Goal: Task Accomplishment & Management: Complete application form

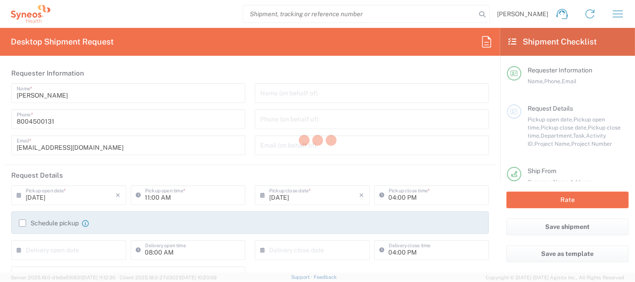
type input "New Jersey"
type input "United States"
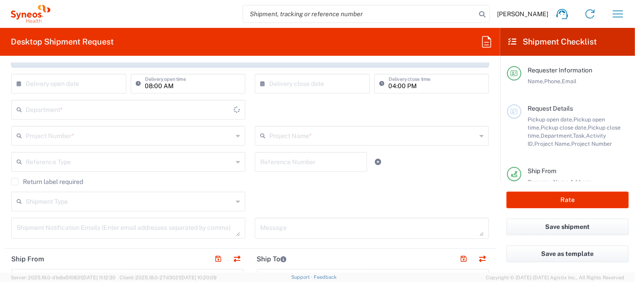
type input "Syneos Health Commercial Servi- NJ US"
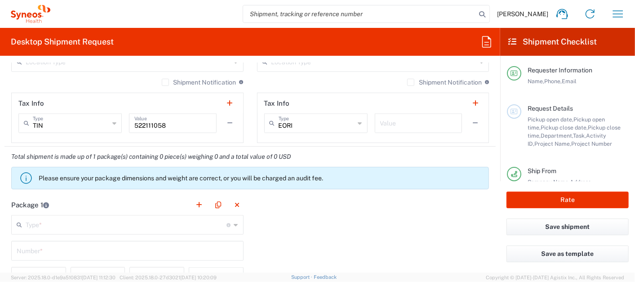
type input "4205"
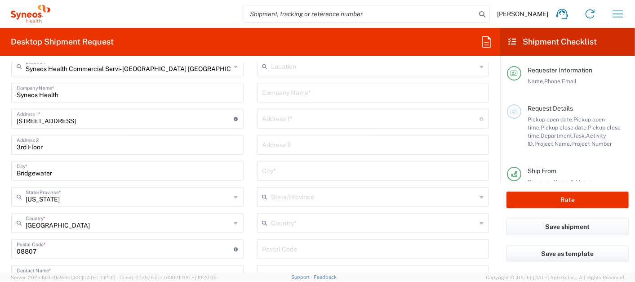
scroll to position [349, 0]
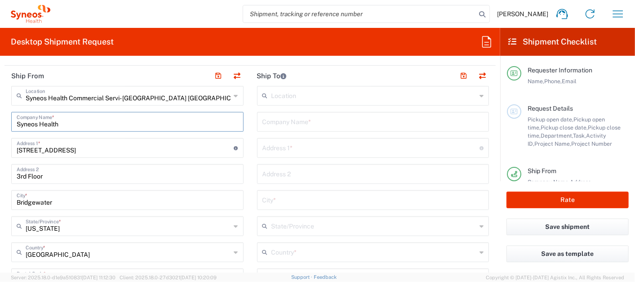
drag, startPoint x: 69, startPoint y: 119, endPoint x: 0, endPoint y: 118, distance: 69.2
click at [0, 118] on form "Requester Information Dan Sheehan Name * 8004500131 Phone * deployments@syneosh…" at bounding box center [250, 167] width 500 height 209
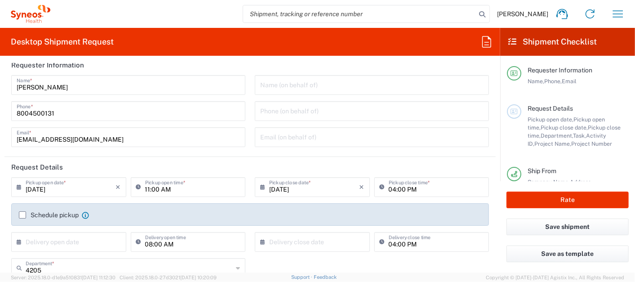
scroll to position [0, 0]
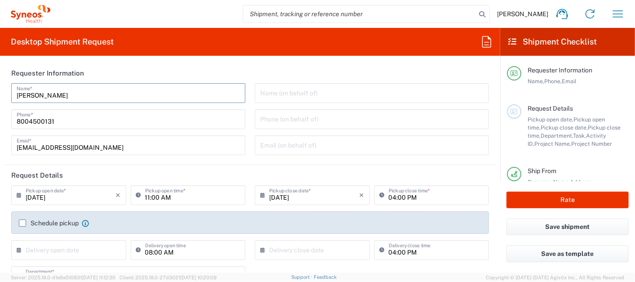
drag, startPoint x: 62, startPoint y: 97, endPoint x: -2, endPoint y: 97, distance: 64.7
click at [0, 97] on html "Dan Sheehan Home Shipment estimator Shipment tracking Desktop shipment request …" at bounding box center [317, 141] width 635 height 282
paste input "Syneos Health"
drag, startPoint x: 104, startPoint y: 93, endPoint x: -2, endPoint y: 110, distance: 107.8
click at [0, 110] on html "Dan Sheehan Home Shipment estimator Shipment tracking Desktop shipment request …" at bounding box center [317, 141] width 635 height 282
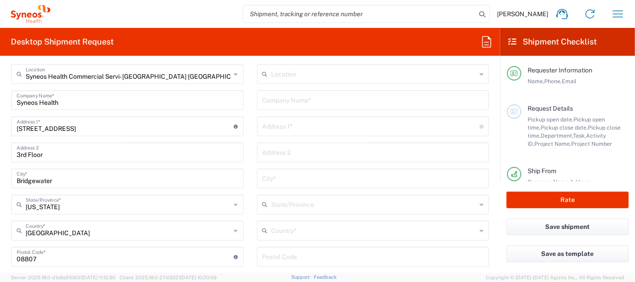
scroll to position [399, 0]
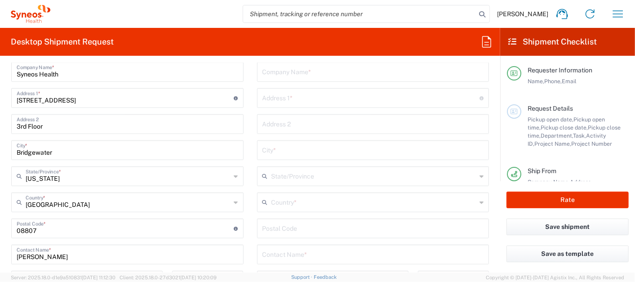
type input "Syneos Health Deployments"
drag, startPoint x: 61, startPoint y: 257, endPoint x: 4, endPoint y: 259, distance: 57.6
click at [4, 259] on form "Requester Information Syneos Health Deployments Name * 8004500131 Phone * deplo…" at bounding box center [250, 167] width 500 height 209
paste input "Syneos Health Deployments"
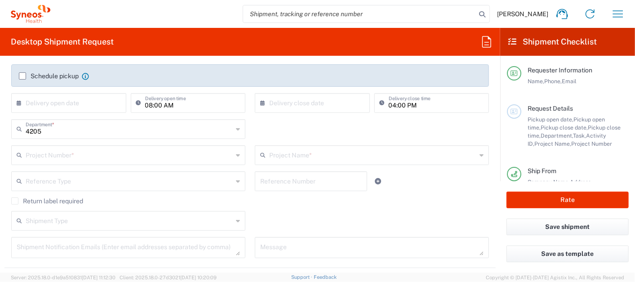
scroll to position [0, 0]
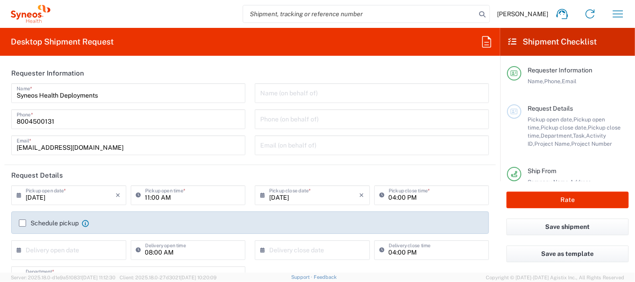
type input "Syneos Health Deployments"
click at [146, 196] on input "11:00 AM" at bounding box center [192, 194] width 95 height 16
click at [164, 196] on input "12:00 AM" at bounding box center [192, 194] width 95 height 16
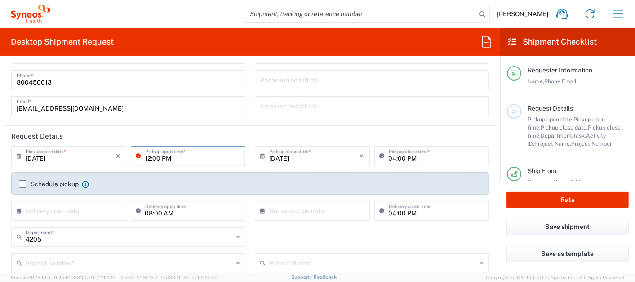
scroll to position [100, 0]
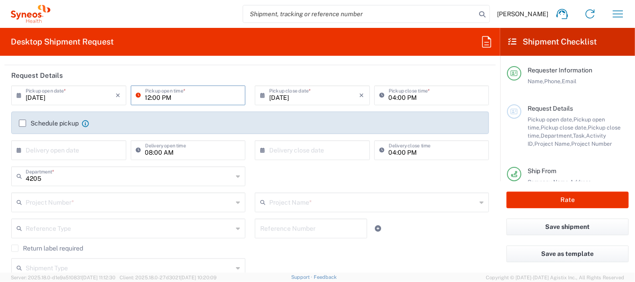
type input "12:00 PM"
click at [86, 209] on div "Project Number *" at bounding box center [128, 202] width 234 height 20
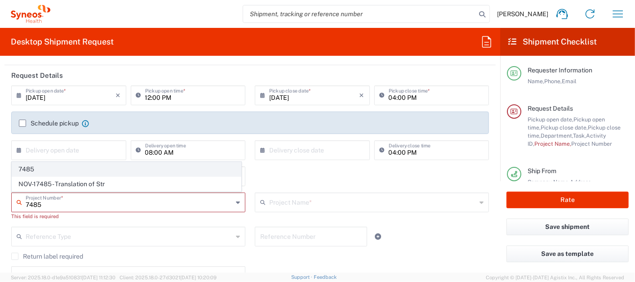
type input "7485"
click at [47, 167] on span "7485" at bounding box center [126, 169] width 229 height 14
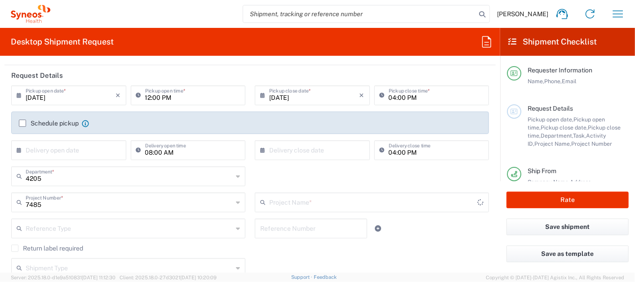
type input "EC-US-Novo Nordisk Tele Tm"
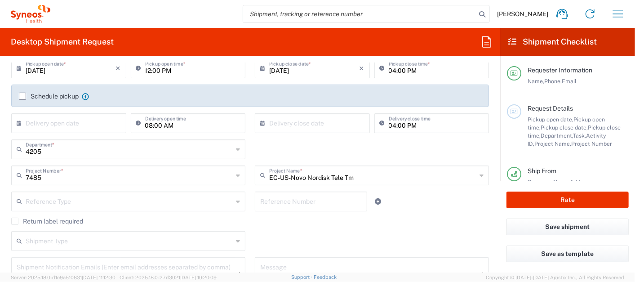
scroll to position [150, 0]
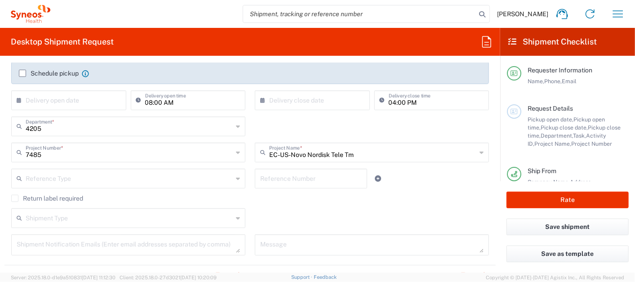
click at [299, 177] on input "text" at bounding box center [311, 178] width 102 height 16
paste input "INC2646825"
type input "INC2646825"
click at [19, 200] on label "Return label required" at bounding box center [47, 198] width 72 height 7
click at [15, 198] on input "Return label required" at bounding box center [15, 198] width 0 height 0
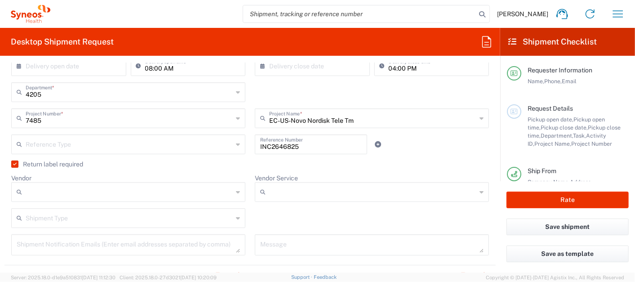
scroll to position [199, 0]
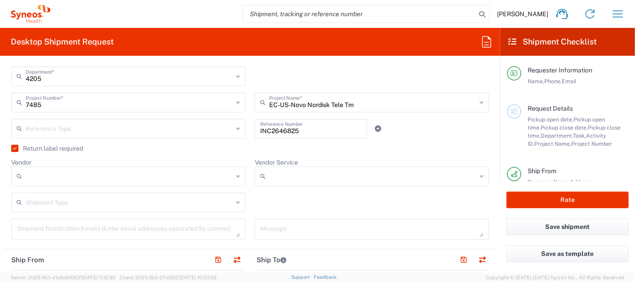
click at [59, 175] on input "Vendor" at bounding box center [129, 176] width 207 height 14
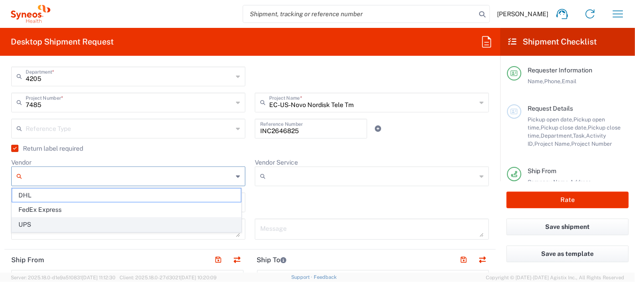
click at [30, 219] on span "UPS" at bounding box center [126, 224] width 229 height 14
type input "UPS"
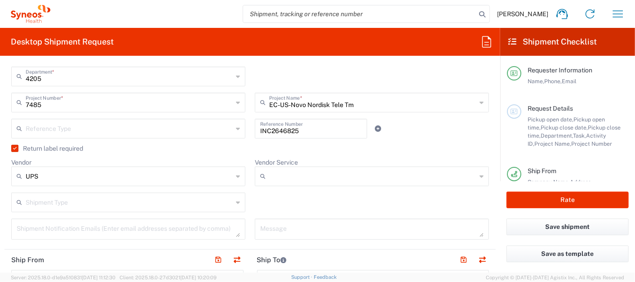
click at [293, 180] on input "Vendor Service" at bounding box center [372, 176] width 207 height 14
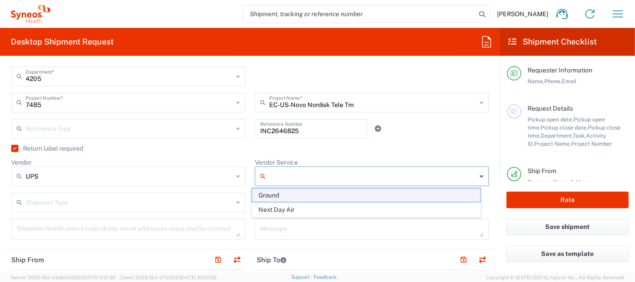
click at [288, 198] on span "Ground" at bounding box center [366, 195] width 229 height 14
type input "Ground"
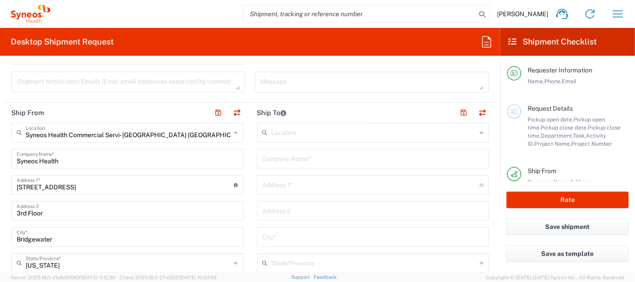
scroll to position [349, 0]
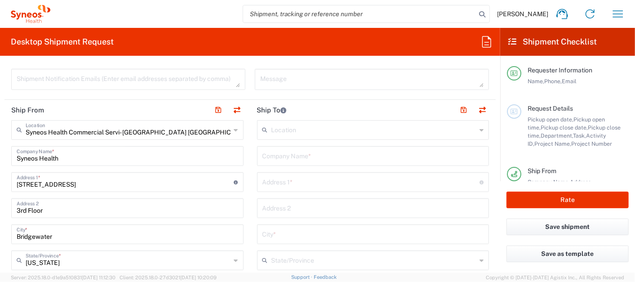
click at [302, 159] on input "text" at bounding box center [372, 155] width 221 height 16
paste input "Daryl Fenstad"
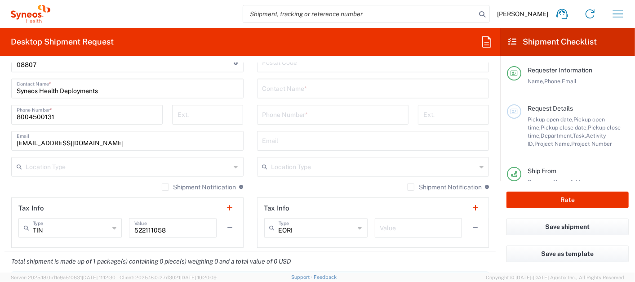
scroll to position [549, 0]
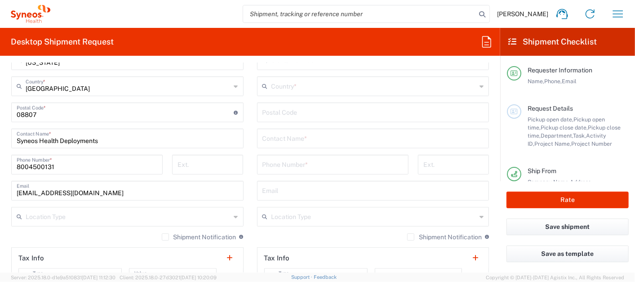
type input "Daryl Fenstad"
click at [297, 140] on input "text" at bounding box center [372, 138] width 221 height 16
paste input "Daryl Fenstad"
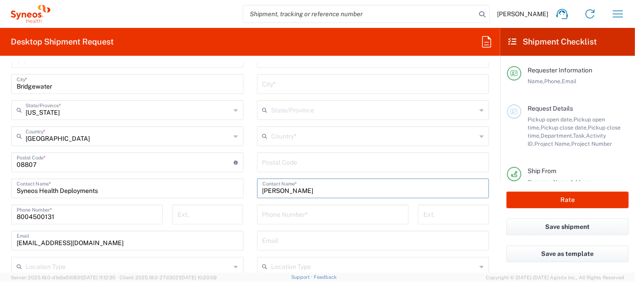
type input "Daryl Fenstad"
click at [297, 138] on input "text" at bounding box center [373, 136] width 205 height 16
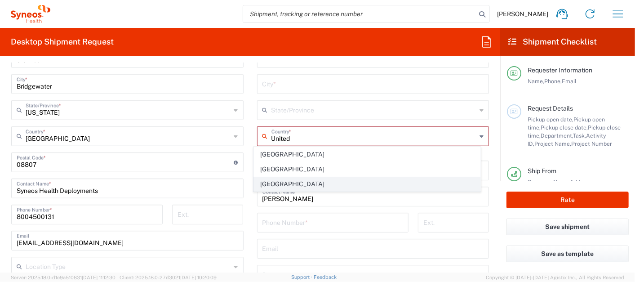
click at [294, 182] on span "United States" at bounding box center [367, 184] width 226 height 14
type input "United States"
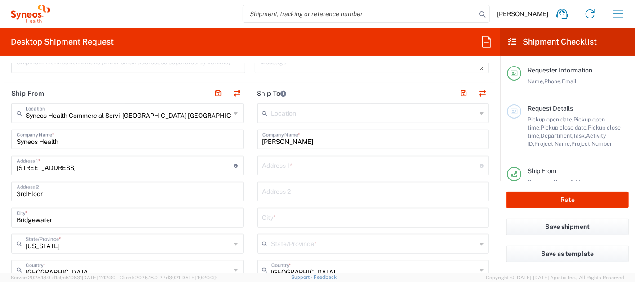
scroll to position [349, 0]
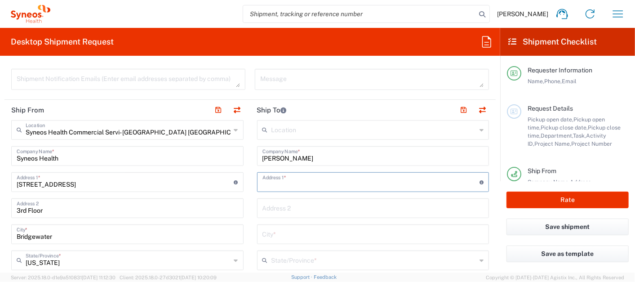
click at [298, 180] on input "text" at bounding box center [370, 181] width 217 height 16
paste input "42 Flamingo road"
click at [301, 184] on input "42 Flamingo road" at bounding box center [370, 181] width 217 height 16
type input "42 Flamingo Road"
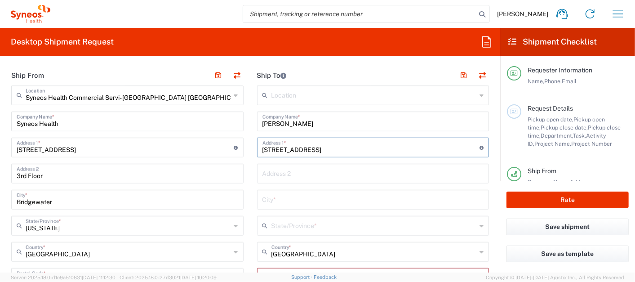
scroll to position [399, 0]
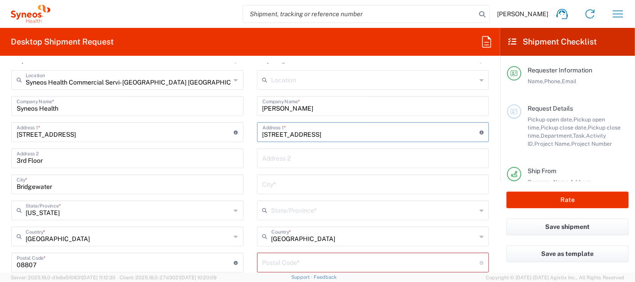
click at [295, 177] on input "text" at bounding box center [372, 184] width 221 height 16
paste input "Hatboro"
type input "Hatboro"
click at [293, 204] on input "text" at bounding box center [373, 210] width 205 height 16
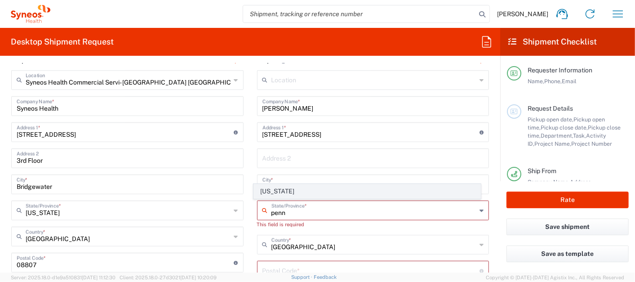
click at [287, 190] on span "Pennsylvania" at bounding box center [367, 191] width 226 height 14
type input "Pennsylvania"
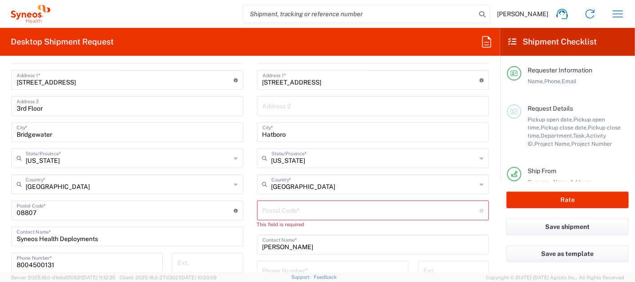
scroll to position [499, 0]
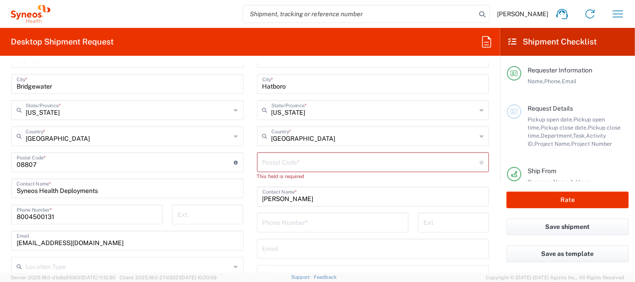
click at [295, 163] on input "undefined" at bounding box center [370, 162] width 217 height 16
paste input "19040"
type input "19040"
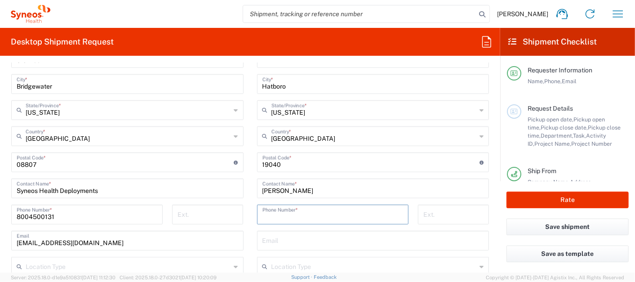
click at [305, 212] on input "tel" at bounding box center [332, 214] width 141 height 16
paste input "215-385-0537"
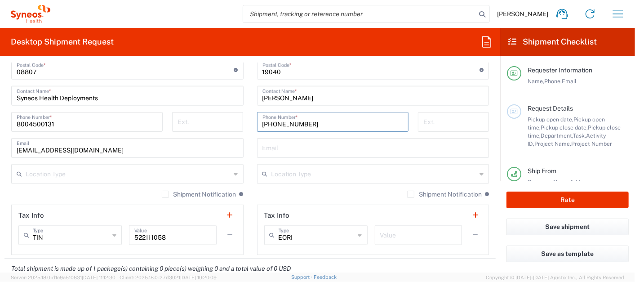
scroll to position [599, 0]
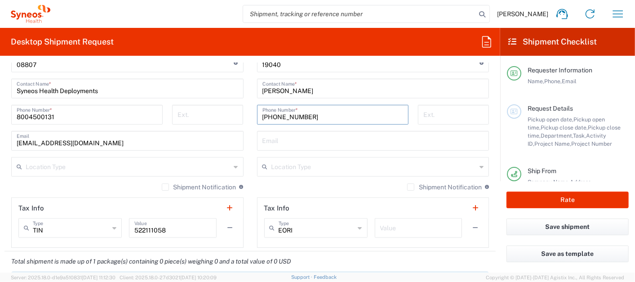
type input "215-385-0537"
click at [282, 183] on div "Shipment Notification If checked, a shipment notification email will be sent to…" at bounding box center [373, 190] width 232 height 14
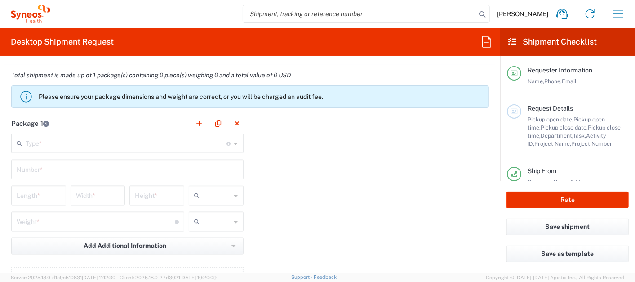
scroll to position [748, 0]
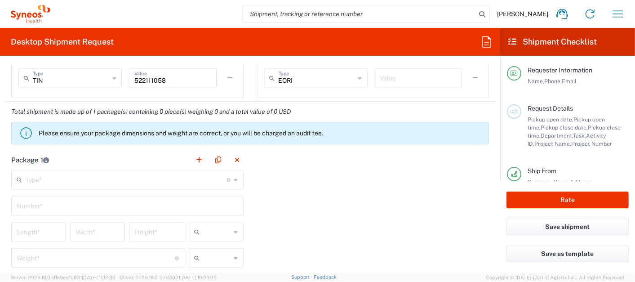
click at [113, 177] on input "text" at bounding box center [126, 179] width 201 height 16
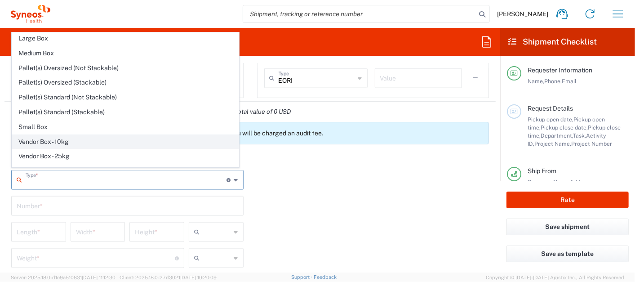
scroll to position [24, 0]
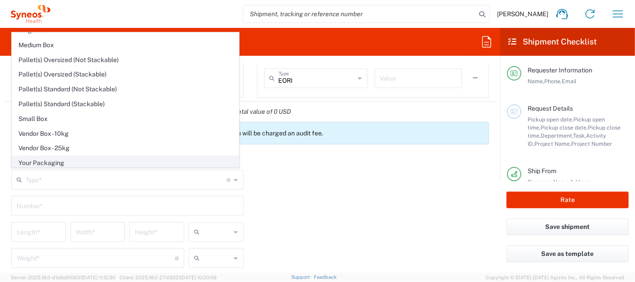
click at [57, 160] on span "Your Packaging" at bounding box center [125, 163] width 226 height 14
type input "Your Packaging"
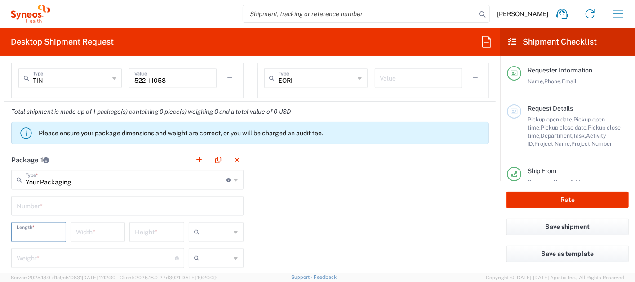
click at [54, 233] on input "number" at bounding box center [39, 231] width 44 height 16
type input "20"
type input "16"
type input "5"
click at [211, 232] on input "text" at bounding box center [217, 232] width 28 height 14
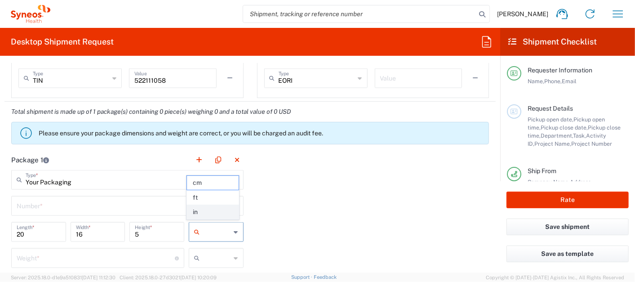
click at [212, 213] on span "in" at bounding box center [213, 212] width 52 height 14
type input "in"
click at [73, 255] on input "number" at bounding box center [96, 257] width 158 height 16
type input "8"
click at [203, 251] on input "text" at bounding box center [217, 258] width 28 height 14
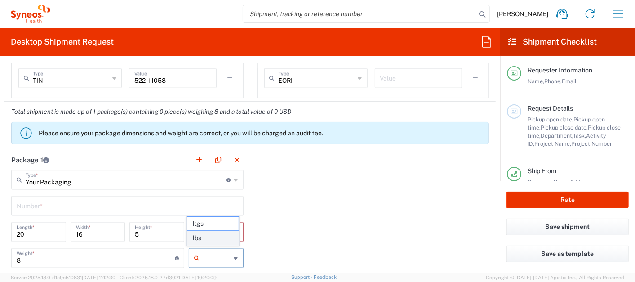
click at [201, 240] on span "lbs" at bounding box center [213, 238] width 52 height 14
type input "lbs"
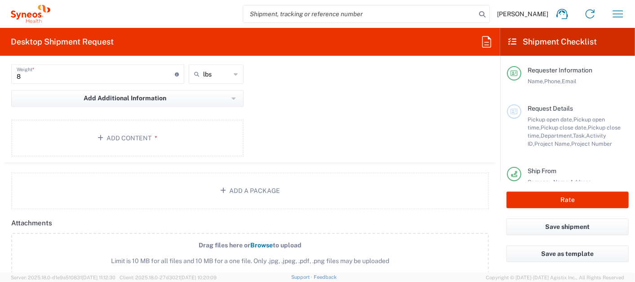
scroll to position [948, 0]
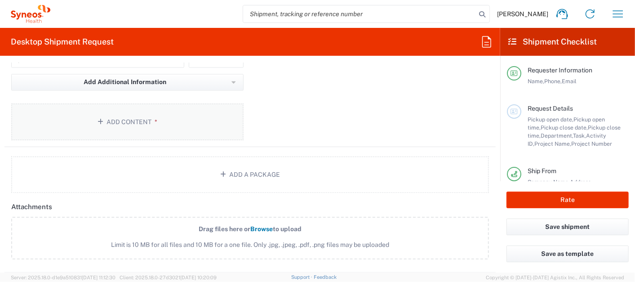
click at [151, 122] on span "*" at bounding box center [154, 121] width 6 height 7
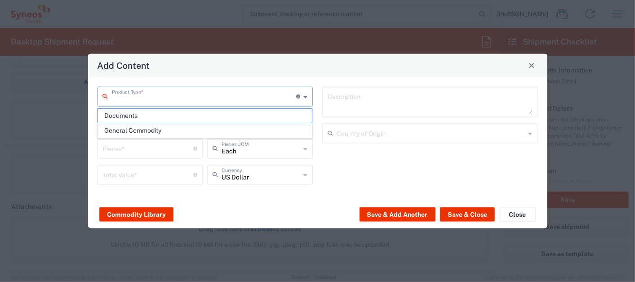
click at [157, 97] on input "text" at bounding box center [204, 96] width 185 height 16
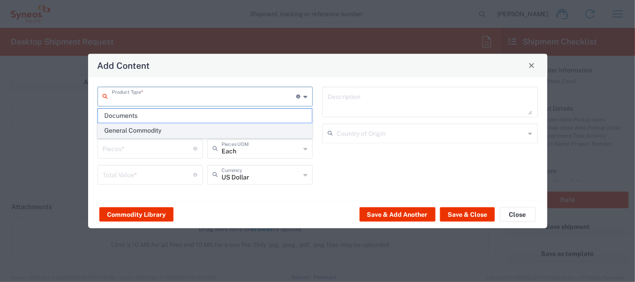
click at [141, 128] on span "General Commodity" at bounding box center [205, 131] width 214 height 14
type input "General Commodity"
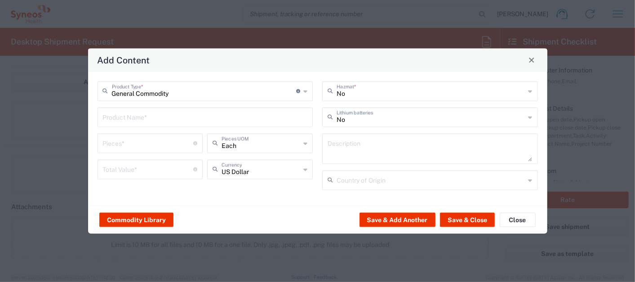
click at [146, 114] on input "text" at bounding box center [205, 116] width 205 height 16
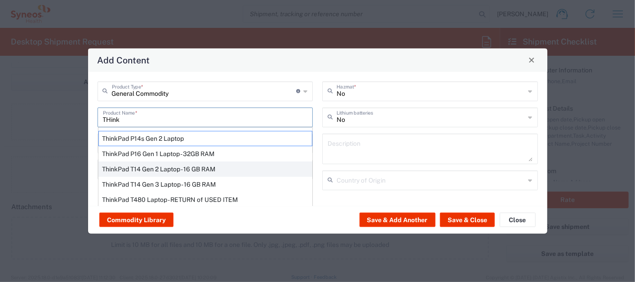
click at [159, 169] on div "ThinkPad T14 Gen 2 Laptop - 16 GB RAM" at bounding box center [205, 168] width 214 height 15
type input "ThinkPad T14 Gen 2 Laptop - 16 GB RAM"
type input "1"
type textarea "Intel Core i7-1156G7 vProÂ® Processor - 14"- 16 GB RAM - 512 GB SSD"
type input "China"
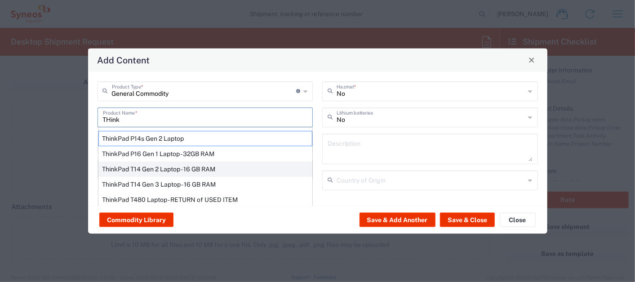
type input "Yes"
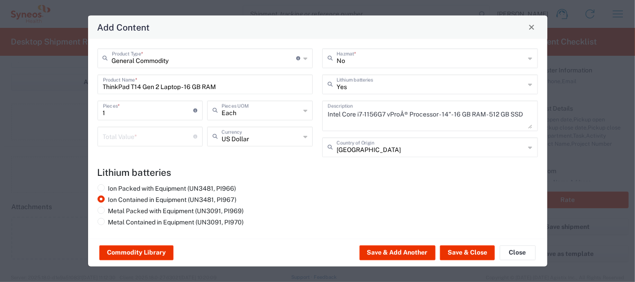
drag, startPoint x: 153, startPoint y: 128, endPoint x: 151, endPoint y: 137, distance: 9.1
click at [153, 130] on div "Total Value * Total value of all the pieces" at bounding box center [150, 136] width 106 height 20
type input "1000"
click at [455, 250] on button "Save & Close" at bounding box center [467, 252] width 55 height 14
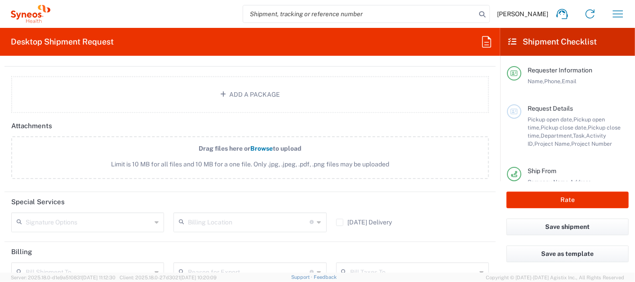
scroll to position [1098, 0]
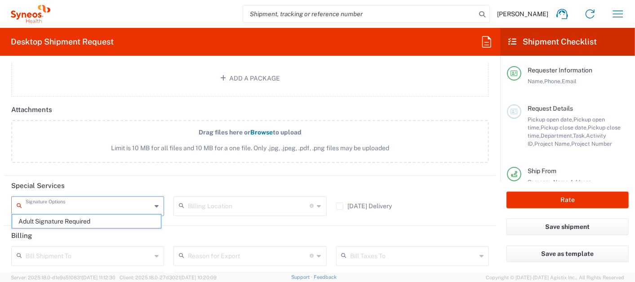
click at [149, 200] on input "text" at bounding box center [89, 205] width 126 height 16
click at [77, 222] on span "Adult Signature Required" at bounding box center [86, 221] width 149 height 14
type input "Adult Signature Required"
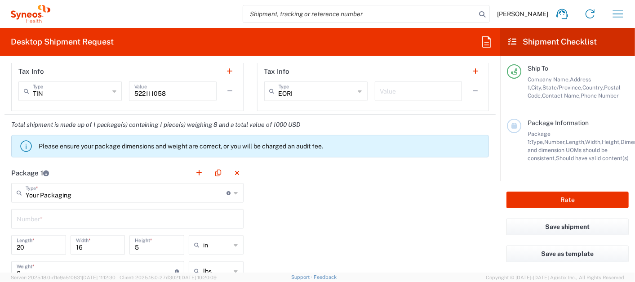
scroll to position [731, 0]
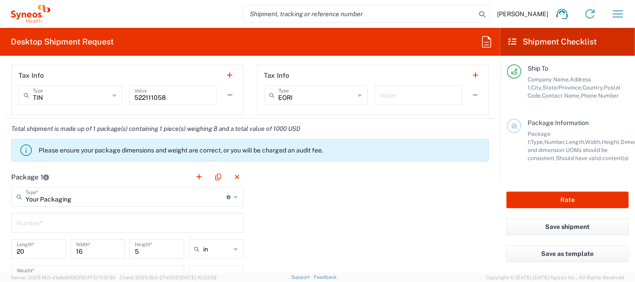
click at [45, 223] on input "text" at bounding box center [127, 222] width 221 height 16
type input "1"
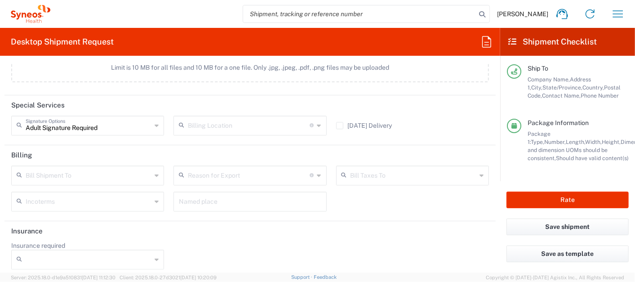
scroll to position [1181, 0]
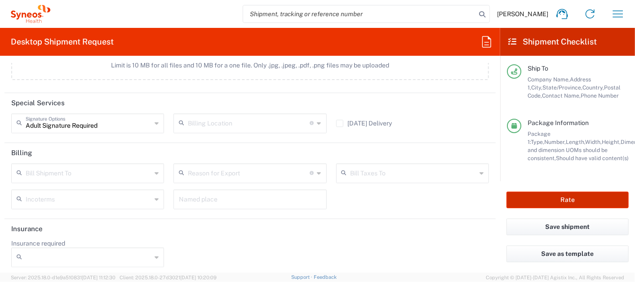
click at [546, 198] on button "Rate" at bounding box center [567, 199] width 122 height 17
type input "7485"
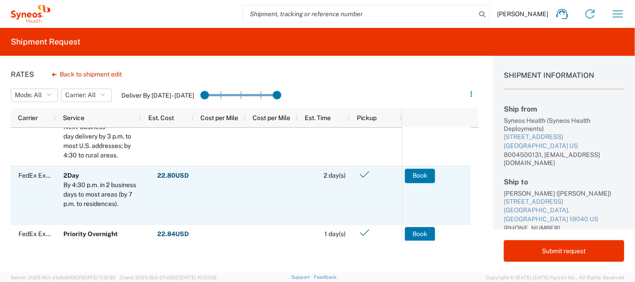
scroll to position [333, 0]
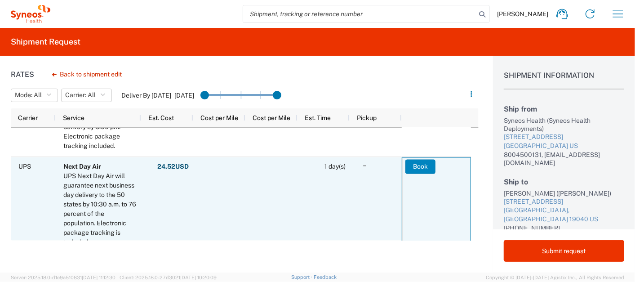
click at [430, 160] on button "Book" at bounding box center [420, 166] width 30 height 14
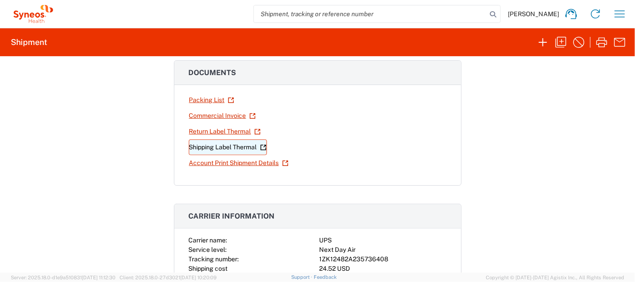
click at [216, 142] on link "Shipping Label Thermal" at bounding box center [228, 147] width 78 height 16
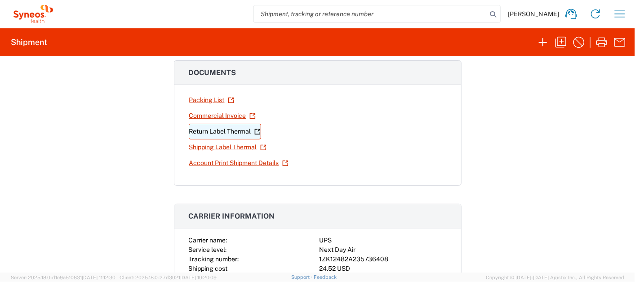
click at [214, 131] on link "Return Label Thermal" at bounding box center [225, 132] width 72 height 16
